Goal: Information Seeking & Learning: Learn about a topic

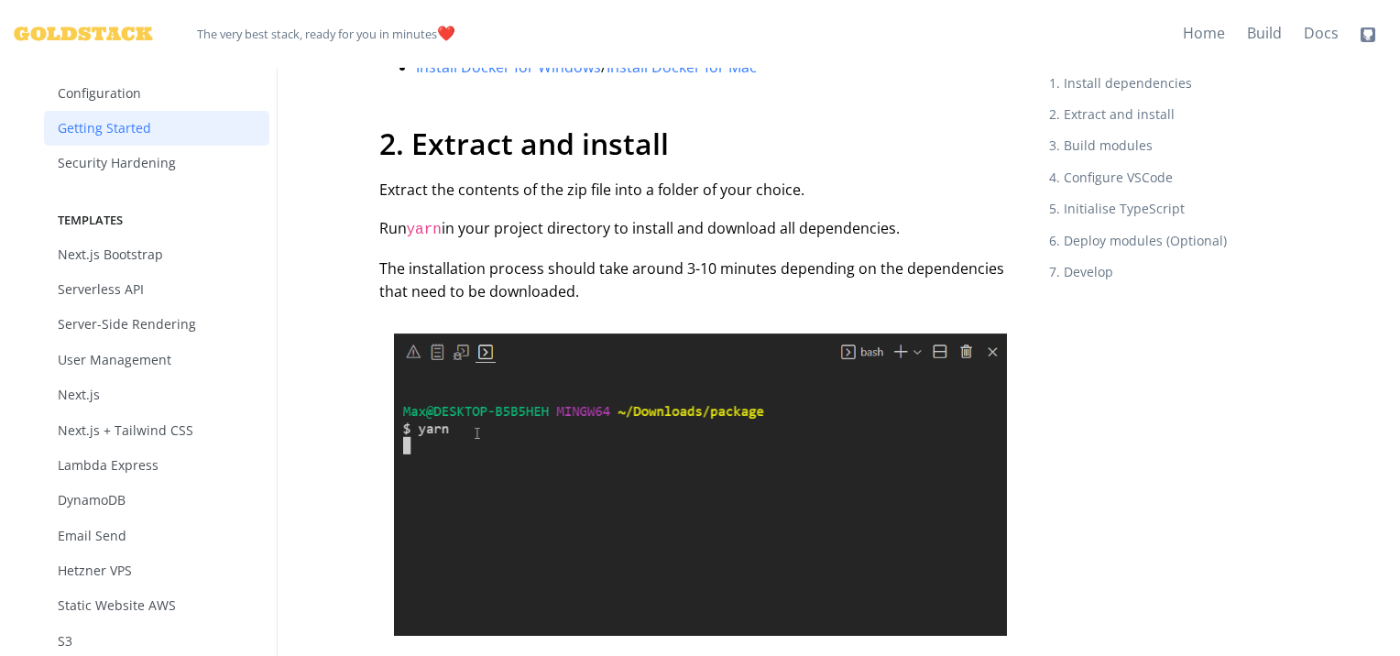
scroll to position [874, 0]
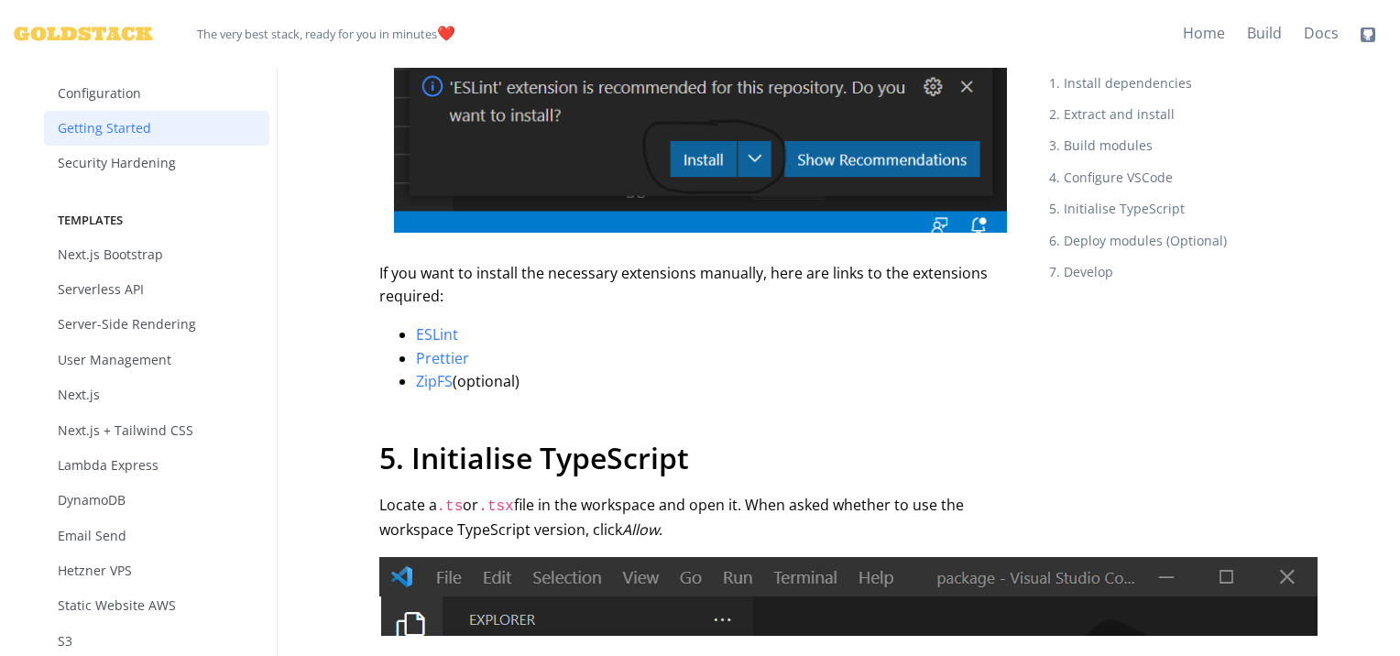
scroll to position [2686, 0]
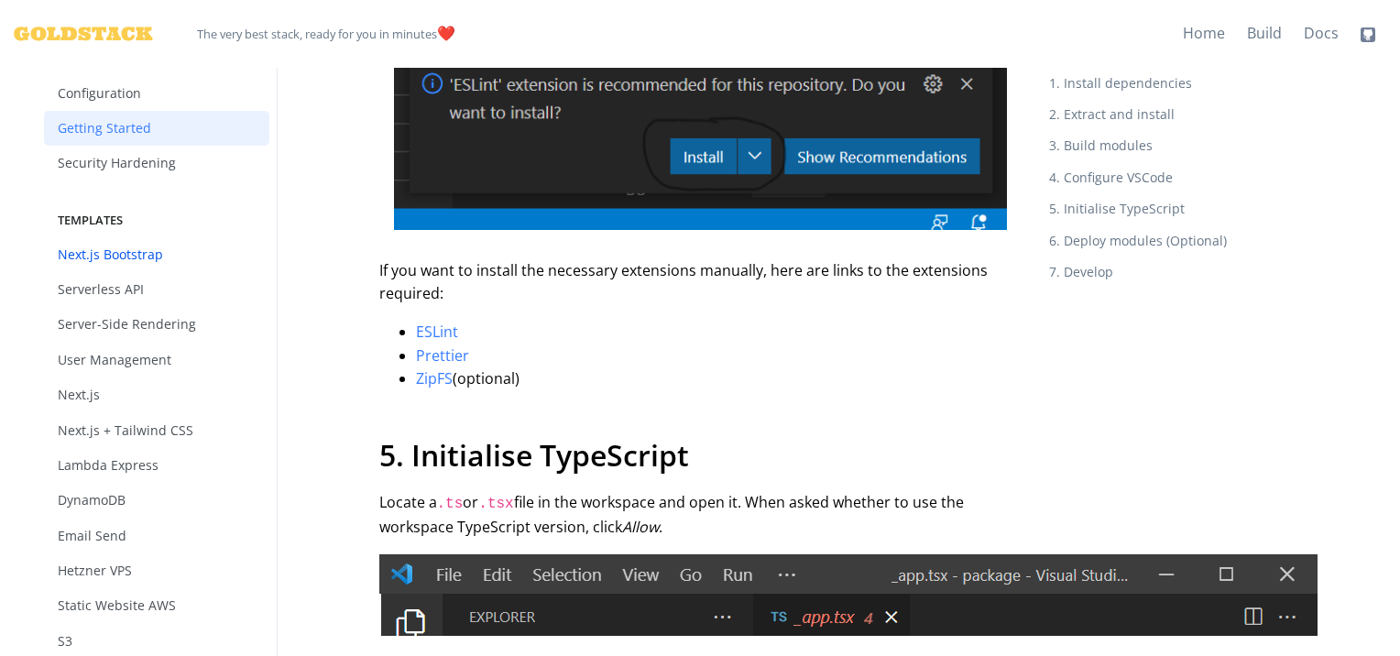
click at [132, 253] on link "Next.js Bootstrap" at bounding box center [156, 254] width 225 height 35
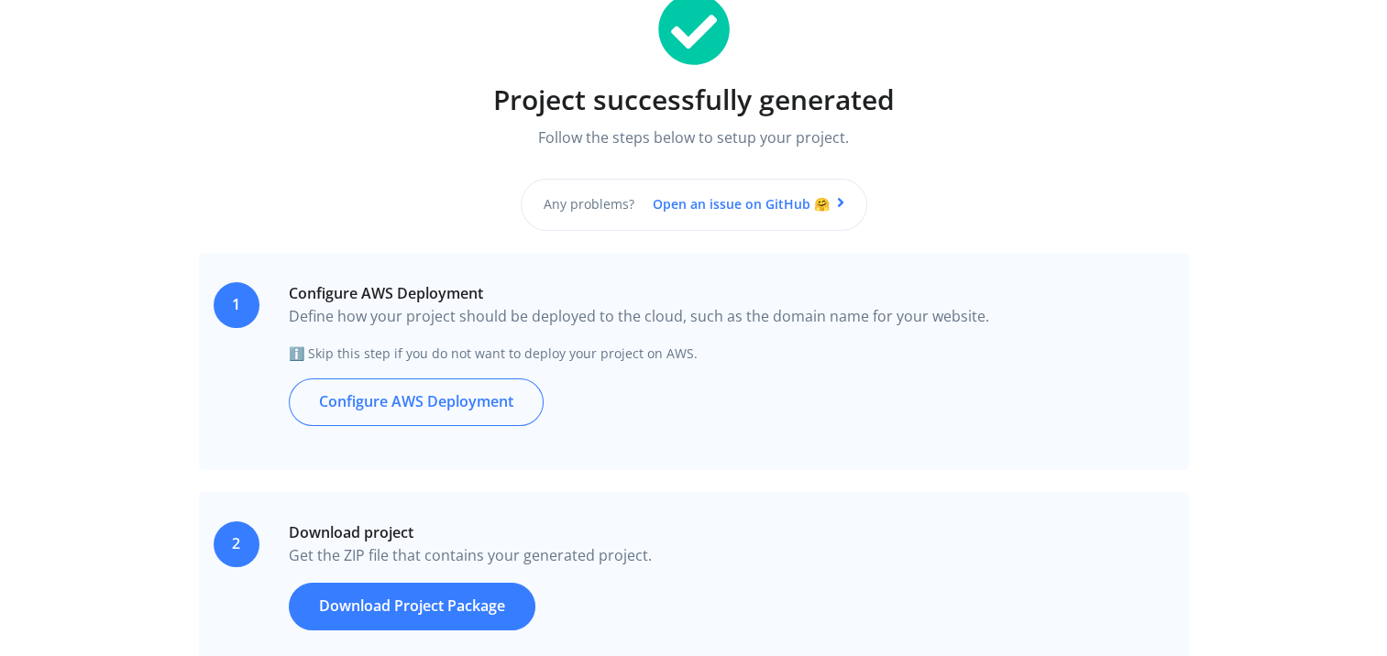
scroll to position [207, 0]
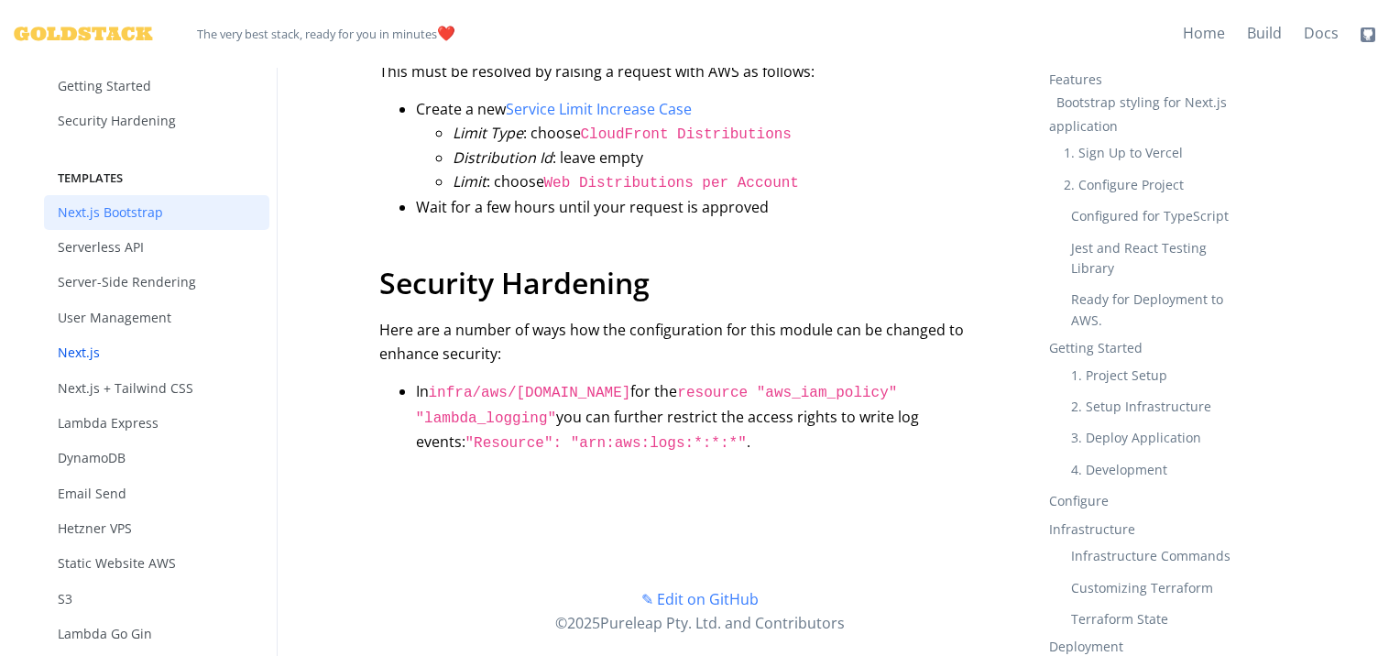
scroll to position [152, 0]
click at [157, 311] on link "User Management" at bounding box center [156, 317] width 225 height 35
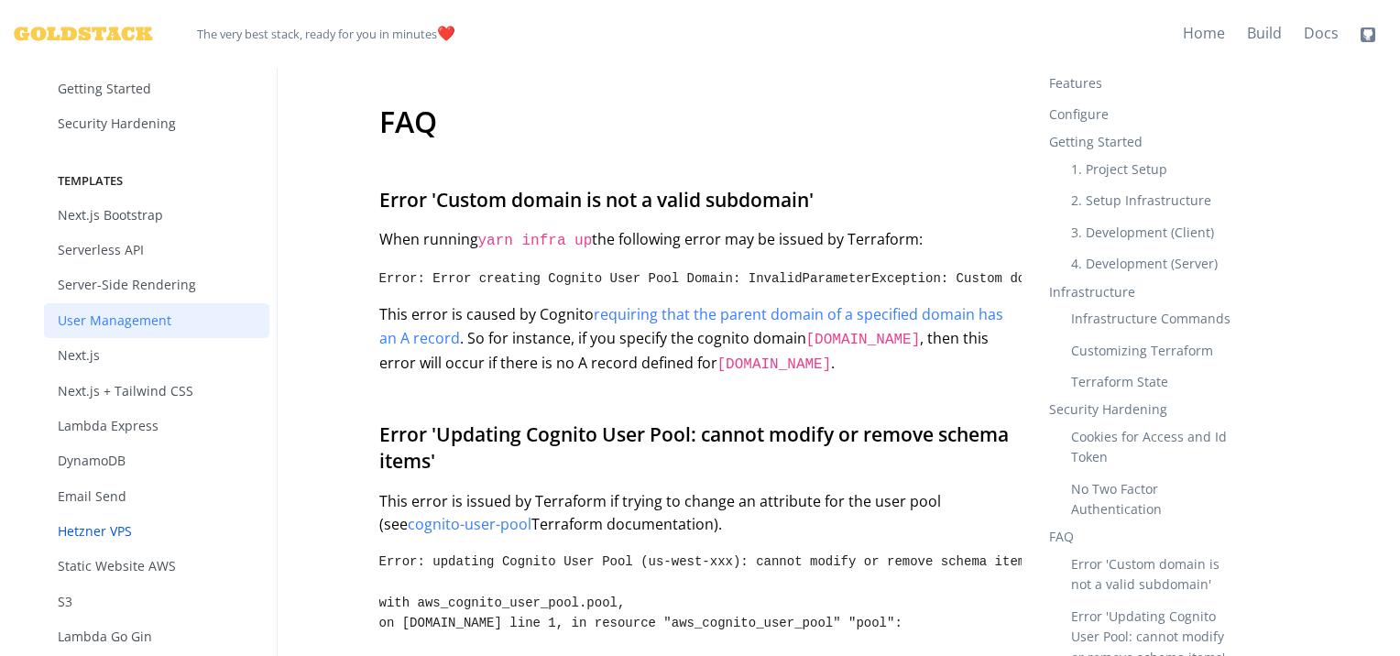
scroll to position [152, 0]
click at [136, 425] on link "Lambda Express" at bounding box center [156, 422] width 225 height 35
